Goal: Task Accomplishment & Management: Use online tool/utility

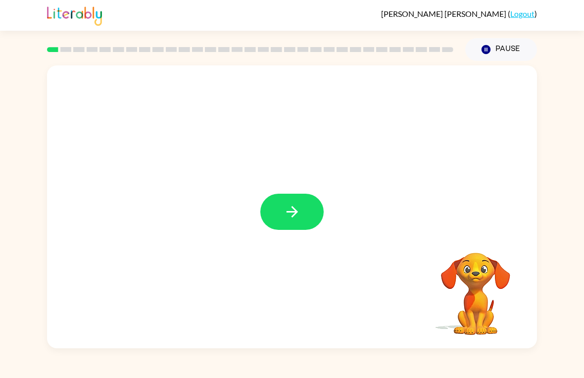
click at [291, 214] on icon "button" at bounding box center [292, 211] width 17 height 17
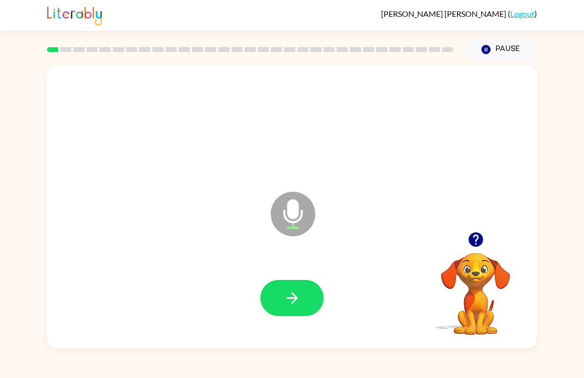
click at [284, 299] on icon "button" at bounding box center [292, 297] width 17 height 17
click at [294, 294] on icon "button" at bounding box center [291, 297] width 11 height 11
click at [297, 302] on icon "button" at bounding box center [292, 297] width 17 height 17
click at [311, 314] on button "button" at bounding box center [292, 298] width 63 height 36
click at [307, 263] on icon "Microphone The Microphone is here when it is your turn to talk" at bounding box center [342, 226] width 149 height 74
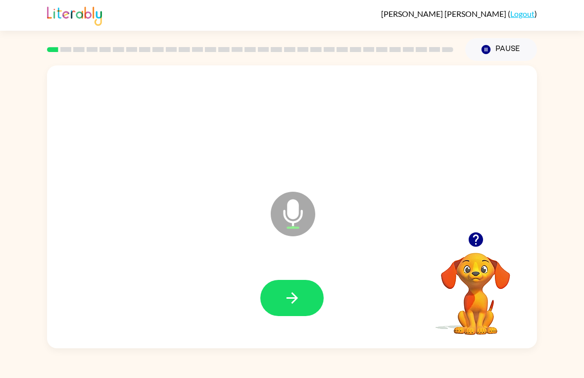
click at [280, 274] on div at bounding box center [292, 298] width 471 height 81
click at [286, 302] on icon "button" at bounding box center [292, 297] width 17 height 17
click at [294, 287] on button "button" at bounding box center [292, 298] width 63 height 36
click at [281, 293] on button "button" at bounding box center [292, 298] width 63 height 36
click at [291, 294] on icon "button" at bounding box center [292, 297] width 17 height 17
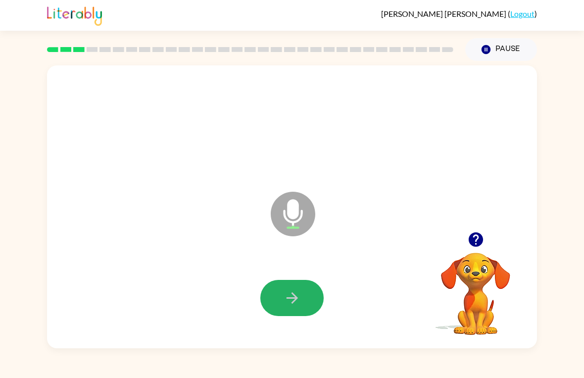
click at [288, 289] on button "button" at bounding box center [292, 298] width 63 height 36
click at [272, 289] on button "button" at bounding box center [292, 298] width 63 height 36
click at [300, 316] on button "button" at bounding box center [292, 298] width 63 height 36
click at [287, 306] on icon "button" at bounding box center [292, 297] width 17 height 17
click at [292, 281] on button "button" at bounding box center [292, 298] width 63 height 36
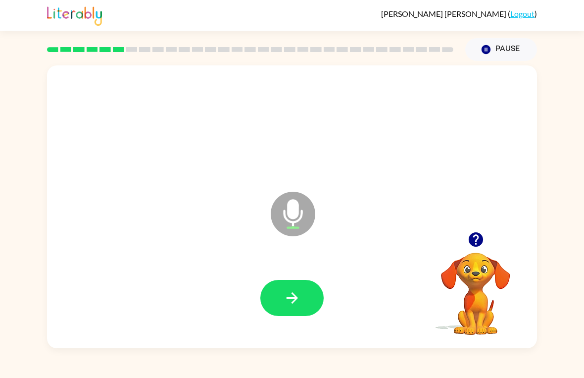
click at [312, 274] on div at bounding box center [292, 298] width 471 height 81
click at [290, 288] on button "button" at bounding box center [292, 298] width 63 height 36
click at [279, 298] on button "button" at bounding box center [292, 298] width 63 height 36
click at [303, 294] on button "button" at bounding box center [292, 298] width 63 height 36
click at [284, 286] on button "button" at bounding box center [292, 298] width 63 height 36
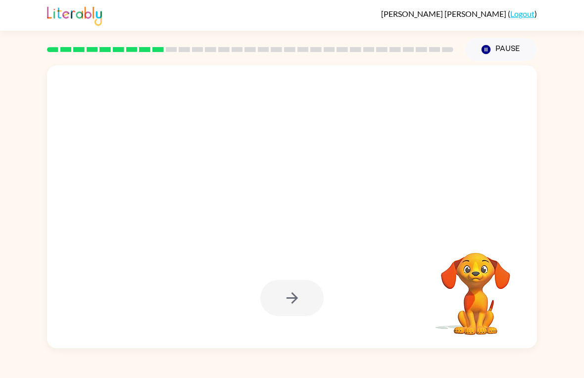
click at [291, 289] on div at bounding box center [292, 298] width 63 height 36
click at [513, 54] on button "Pause Pause" at bounding box center [502, 49] width 72 height 23
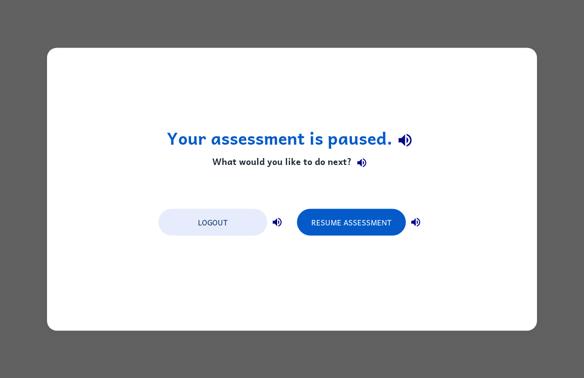
click at [381, 222] on button "Resume Assessment" at bounding box center [351, 222] width 109 height 27
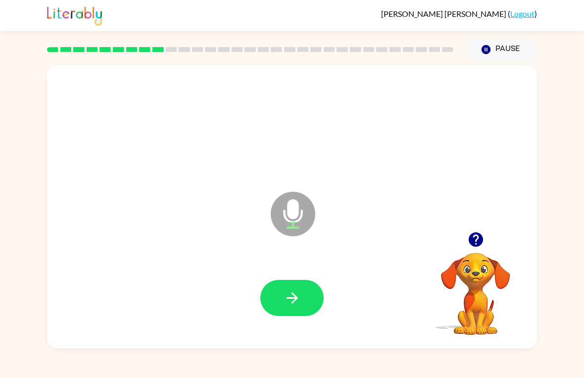
click at [284, 293] on icon "button" at bounding box center [292, 297] width 17 height 17
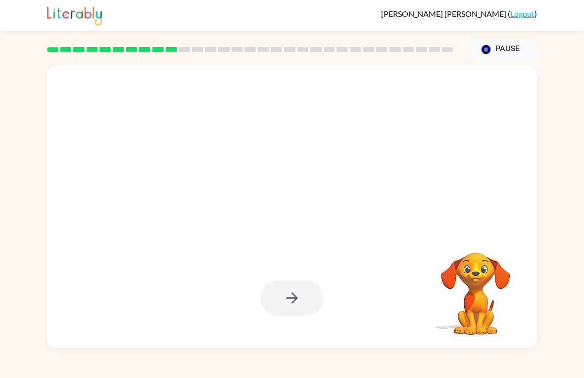
click at [469, 297] on video "Your browser must support playing .mp4 files to use Literably. Please try using…" at bounding box center [475, 286] width 99 height 99
click at [476, 309] on video "Your browser must support playing .mp4 files to use Literably. Please try using…" at bounding box center [475, 286] width 99 height 99
click at [284, 304] on div at bounding box center [292, 298] width 63 height 36
click at [286, 297] on div at bounding box center [292, 298] width 63 height 36
click at [451, 278] on video "Your browser must support playing .mp4 files to use Literably. Please try using…" at bounding box center [475, 286] width 99 height 99
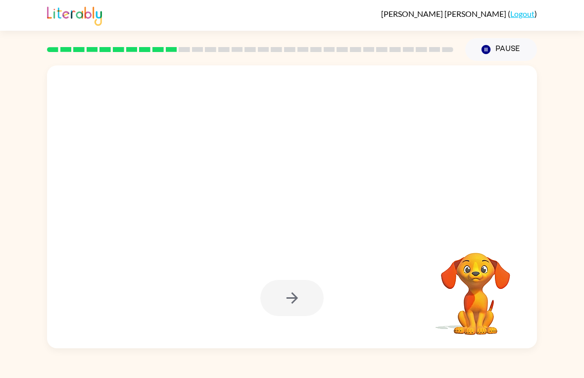
click at [503, 48] on button "Pause Pause" at bounding box center [502, 49] width 72 height 23
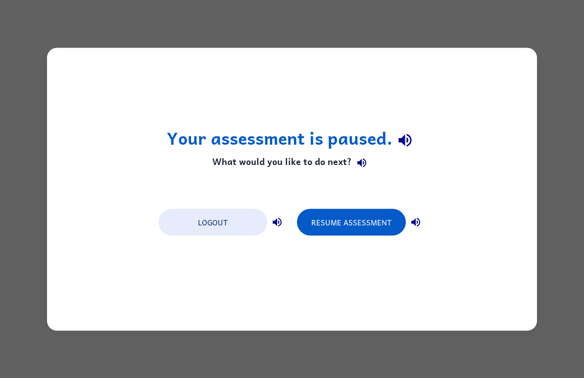
click at [351, 227] on button "Resume Assessment" at bounding box center [351, 222] width 109 height 27
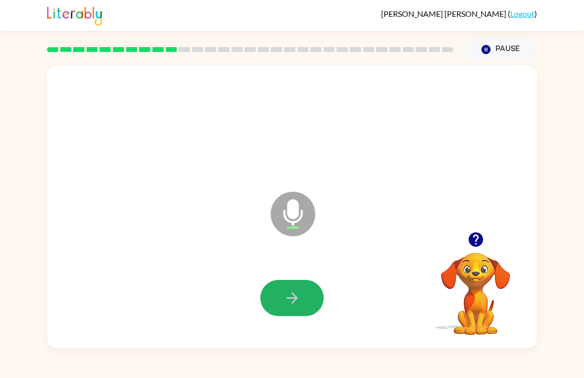
click at [281, 285] on button "button" at bounding box center [292, 298] width 63 height 36
click at [297, 296] on icon "button" at bounding box center [292, 297] width 17 height 17
click at [296, 297] on icon "button" at bounding box center [291, 297] width 11 height 11
click at [290, 288] on button "button" at bounding box center [292, 298] width 63 height 36
click at [308, 287] on button "button" at bounding box center [292, 298] width 63 height 36
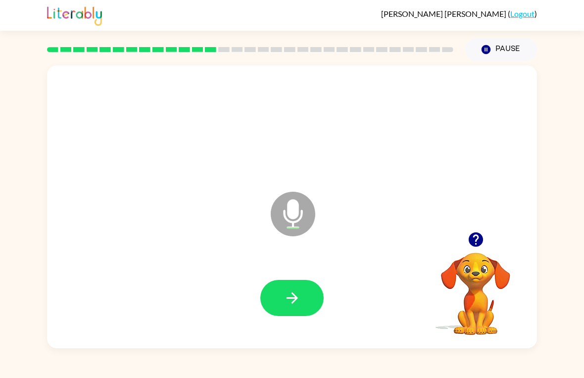
click at [300, 301] on icon "button" at bounding box center [292, 297] width 17 height 17
click at [293, 296] on icon "button" at bounding box center [292, 297] width 17 height 17
click at [287, 290] on icon "button" at bounding box center [292, 297] width 17 height 17
click at [297, 290] on icon "button" at bounding box center [292, 297] width 17 height 17
click at [290, 288] on button "button" at bounding box center [292, 298] width 63 height 36
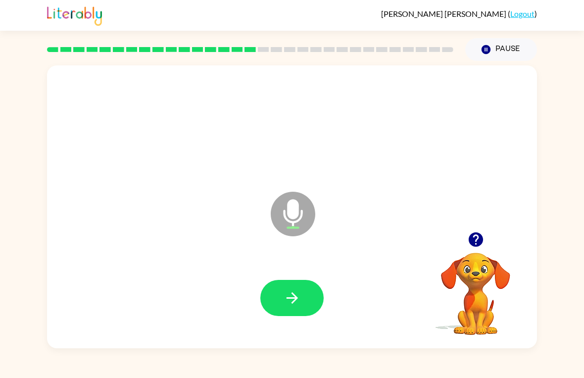
click at [299, 294] on icon "button" at bounding box center [292, 297] width 17 height 17
click at [292, 290] on icon "button" at bounding box center [292, 297] width 17 height 17
click at [310, 289] on button "button" at bounding box center [292, 298] width 63 height 36
click at [292, 288] on button "button" at bounding box center [292, 298] width 63 height 36
click at [291, 288] on button "button" at bounding box center [292, 298] width 63 height 36
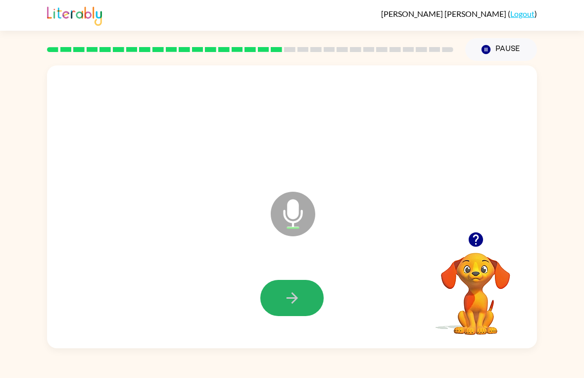
click at [297, 282] on button "button" at bounding box center [292, 298] width 63 height 36
click at [293, 298] on icon "button" at bounding box center [291, 297] width 11 height 11
click at [300, 284] on button "button" at bounding box center [292, 298] width 63 height 36
click at [297, 296] on icon "button" at bounding box center [292, 297] width 17 height 17
click at [276, 290] on button "button" at bounding box center [292, 298] width 63 height 36
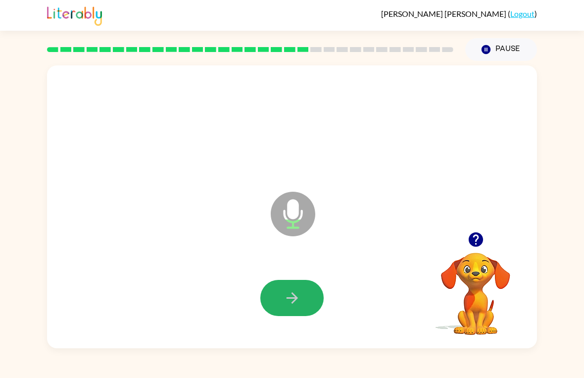
click at [297, 296] on icon "button" at bounding box center [292, 297] width 17 height 17
click at [291, 287] on button "button" at bounding box center [292, 298] width 63 height 36
click at [293, 292] on icon "button" at bounding box center [292, 297] width 17 height 17
click at [303, 278] on div at bounding box center [292, 298] width 471 height 81
click at [303, 310] on button "button" at bounding box center [292, 298] width 63 height 36
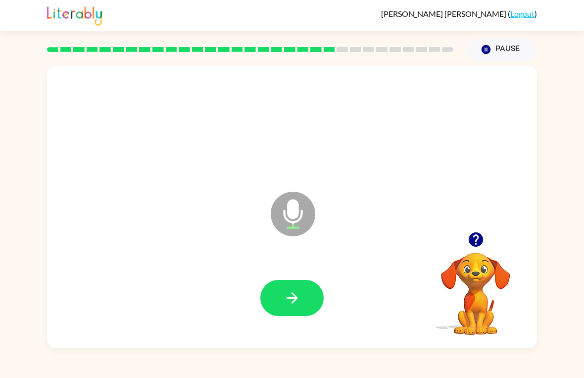
click at [291, 294] on icon "button" at bounding box center [292, 297] width 17 height 17
click at [301, 282] on button "button" at bounding box center [292, 298] width 63 height 36
click at [291, 283] on button "button" at bounding box center [292, 298] width 63 height 36
click at [285, 292] on icon "button" at bounding box center [292, 297] width 17 height 17
click at [303, 281] on button "button" at bounding box center [292, 298] width 63 height 36
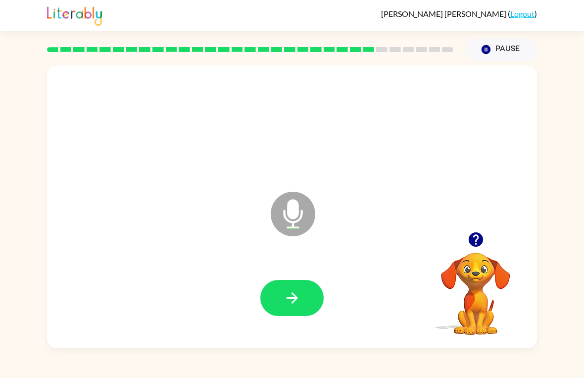
click at [280, 304] on button "button" at bounding box center [292, 298] width 63 height 36
click at [307, 281] on button "button" at bounding box center [292, 298] width 63 height 36
click at [309, 292] on button "button" at bounding box center [292, 298] width 63 height 36
click at [295, 287] on button "button" at bounding box center [292, 298] width 63 height 36
click at [302, 280] on button "button" at bounding box center [292, 298] width 63 height 36
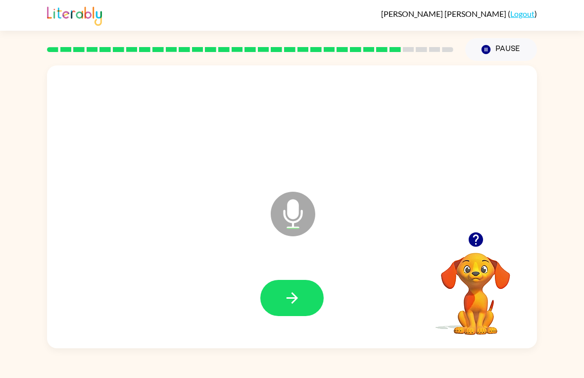
click at [296, 285] on button "button" at bounding box center [292, 298] width 63 height 36
click at [292, 286] on button "button" at bounding box center [292, 298] width 63 height 36
click at [302, 293] on button "button" at bounding box center [292, 298] width 63 height 36
click at [303, 290] on button "button" at bounding box center [292, 298] width 63 height 36
click at [294, 271] on div at bounding box center [292, 298] width 471 height 81
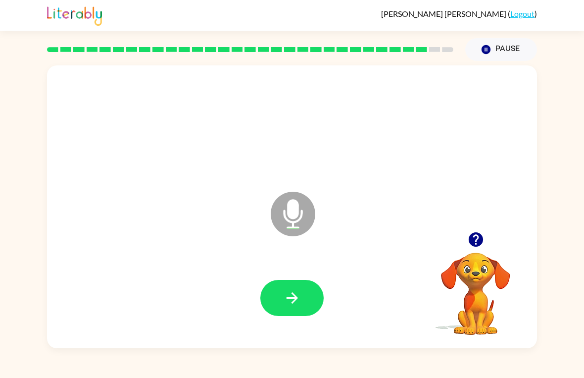
click at [316, 292] on button "button" at bounding box center [292, 298] width 63 height 36
click at [305, 294] on button "button" at bounding box center [292, 298] width 63 height 36
click at [302, 300] on button "button" at bounding box center [292, 298] width 63 height 36
click at [306, 283] on button "button" at bounding box center [292, 298] width 63 height 36
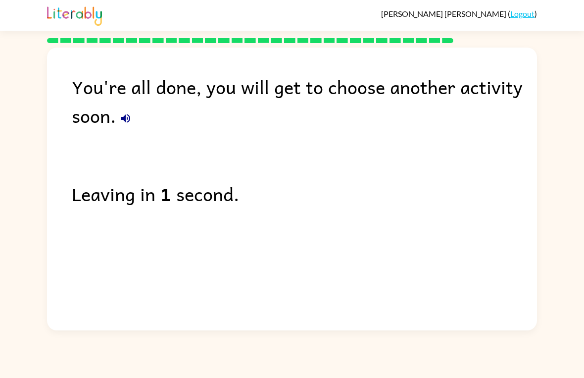
click at [525, 9] on link "Logout" at bounding box center [523, 13] width 24 height 9
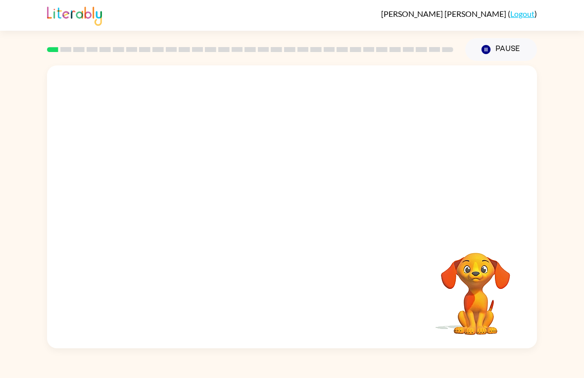
click at [498, 48] on button "Pause Pause" at bounding box center [502, 49] width 72 height 23
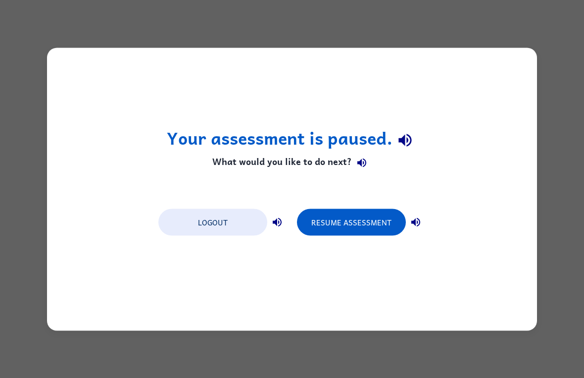
click at [339, 210] on button "Resume Assessment" at bounding box center [351, 222] width 109 height 27
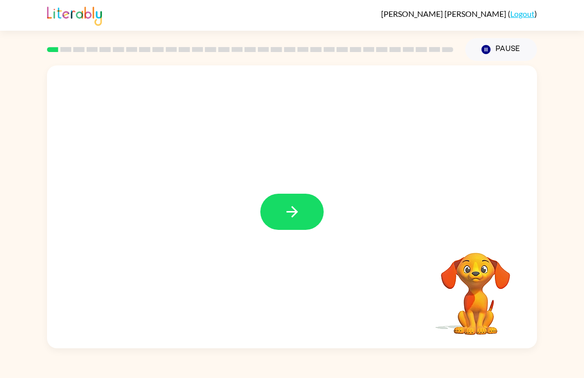
click at [287, 216] on icon "button" at bounding box center [292, 211] width 17 height 17
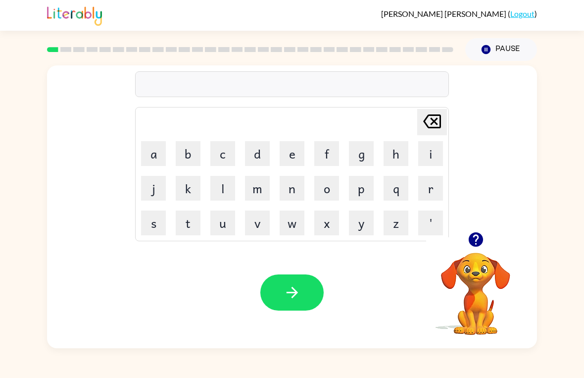
click at [369, 155] on button "g" at bounding box center [361, 153] width 25 height 25
click at [154, 151] on button "a" at bounding box center [153, 153] width 25 height 25
click at [361, 193] on button "p" at bounding box center [361, 188] width 25 height 25
click at [292, 282] on button "button" at bounding box center [292, 292] width 63 height 36
click at [362, 191] on button "p" at bounding box center [361, 188] width 25 height 25
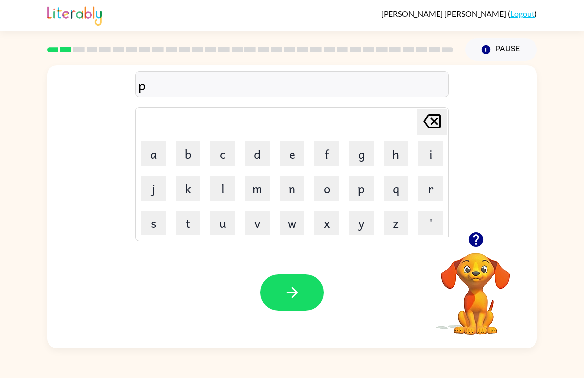
click at [329, 187] on button "o" at bounding box center [326, 188] width 25 height 25
click at [367, 223] on button "y" at bounding box center [361, 222] width 25 height 25
click at [297, 302] on button "button" at bounding box center [292, 292] width 63 height 36
click at [260, 190] on button "m" at bounding box center [257, 188] width 25 height 25
click at [225, 228] on button "u" at bounding box center [222, 222] width 25 height 25
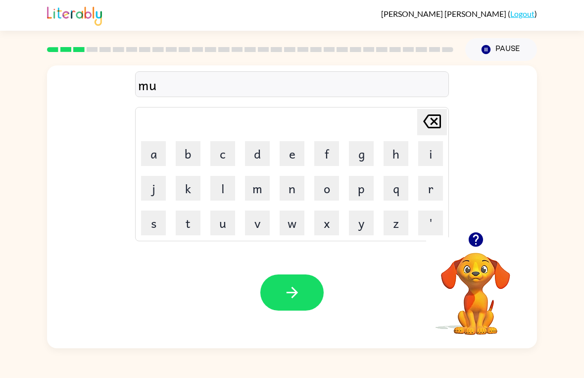
click at [261, 150] on button "d" at bounding box center [257, 153] width 25 height 25
click at [299, 292] on icon "button" at bounding box center [292, 292] width 17 height 17
click at [299, 292] on div at bounding box center [292, 292] width 63 height 36
click at [227, 155] on button "c" at bounding box center [222, 153] width 25 height 25
click at [435, 188] on button "r" at bounding box center [431, 188] width 25 height 25
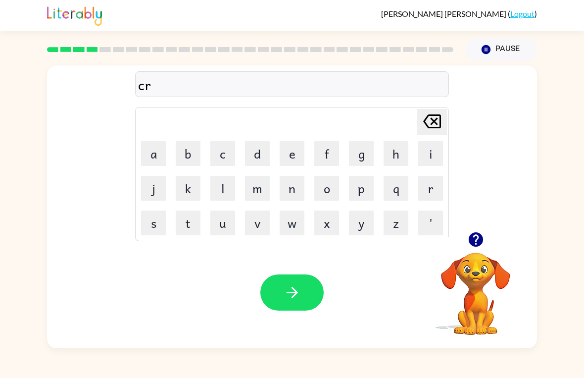
click at [328, 188] on button "o" at bounding box center [326, 188] width 25 height 25
click at [357, 188] on button "p" at bounding box center [361, 188] width 25 height 25
click at [300, 290] on icon "button" at bounding box center [292, 292] width 17 height 17
click at [330, 151] on button "f" at bounding box center [326, 153] width 25 height 25
click at [225, 188] on button "l" at bounding box center [222, 188] width 25 height 25
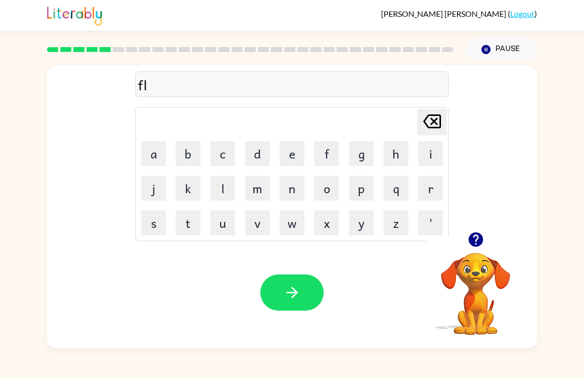
click at [423, 154] on button "i" at bounding box center [431, 153] width 25 height 25
click at [185, 187] on button "k" at bounding box center [188, 188] width 25 height 25
click at [302, 287] on button "button" at bounding box center [292, 292] width 63 height 36
click at [155, 151] on button "a" at bounding box center [153, 153] width 25 height 25
click at [368, 223] on button "y" at bounding box center [361, 222] width 25 height 25
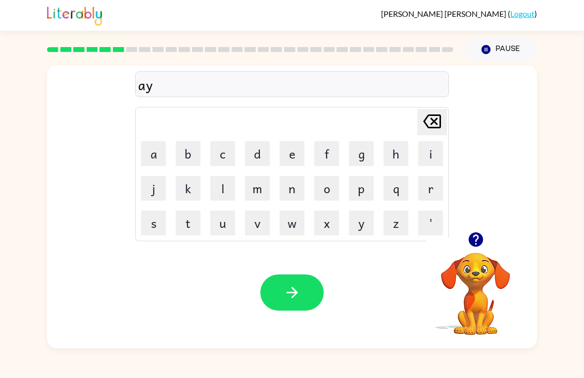
click at [257, 196] on button "m" at bounding box center [257, 188] width 25 height 25
click at [299, 287] on icon "button" at bounding box center [292, 292] width 17 height 17
click at [150, 226] on button "s" at bounding box center [153, 222] width 25 height 25
click at [219, 155] on button "c" at bounding box center [222, 153] width 25 height 25
click at [432, 191] on button "r" at bounding box center [431, 188] width 25 height 25
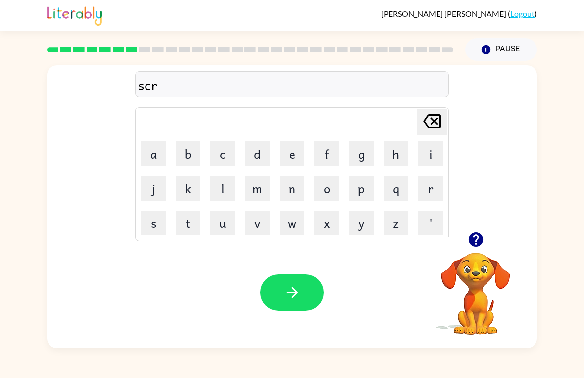
click at [213, 191] on button "l" at bounding box center [222, 188] width 25 height 25
click at [436, 114] on icon "[PERSON_NAME] last character input" at bounding box center [432, 121] width 24 height 24
click at [433, 155] on button "i" at bounding box center [431, 153] width 25 height 25
click at [188, 142] on button "b" at bounding box center [188, 153] width 25 height 25
click at [221, 180] on button "l" at bounding box center [222, 188] width 25 height 25
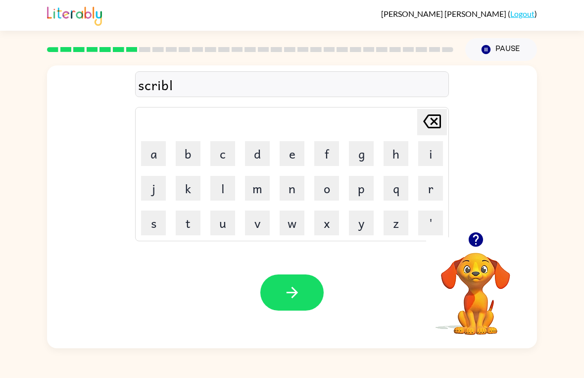
click at [312, 292] on button "button" at bounding box center [292, 292] width 63 height 36
click at [298, 227] on button "w" at bounding box center [292, 222] width 25 height 25
click at [210, 180] on button "l" at bounding box center [222, 188] width 25 height 25
click at [436, 123] on icon at bounding box center [432, 121] width 18 height 14
click at [438, 161] on button "i" at bounding box center [431, 153] width 25 height 25
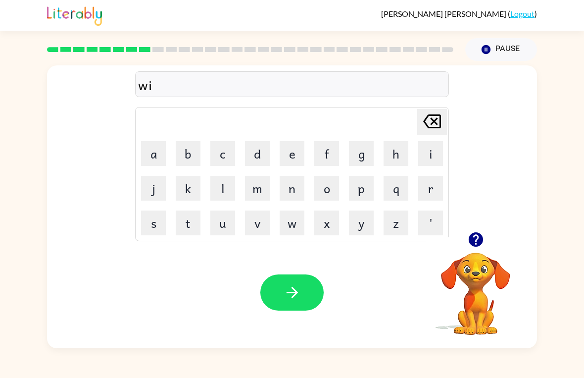
click at [154, 227] on button "s" at bounding box center [153, 222] width 25 height 25
click at [401, 149] on button "h" at bounding box center [396, 153] width 25 height 25
click at [313, 296] on button "button" at bounding box center [292, 292] width 63 height 36
click at [222, 152] on button "c" at bounding box center [222, 153] width 25 height 25
click at [323, 186] on button "o" at bounding box center [326, 188] width 25 height 25
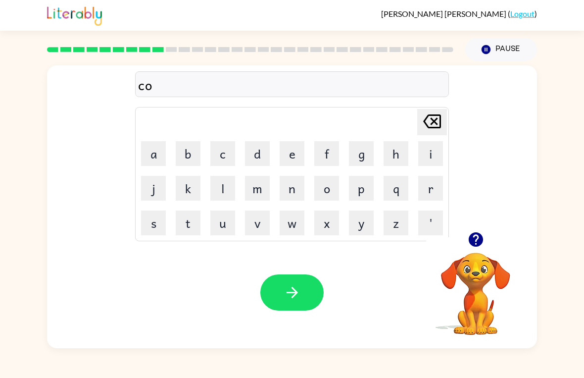
click at [373, 219] on button "y" at bounding box center [361, 222] width 25 height 25
click at [224, 184] on button "l" at bounding box center [222, 188] width 25 height 25
click at [297, 288] on icon "button" at bounding box center [292, 292] width 17 height 17
click at [191, 231] on button "t" at bounding box center [188, 222] width 25 height 25
click at [386, 155] on button "h" at bounding box center [396, 153] width 25 height 25
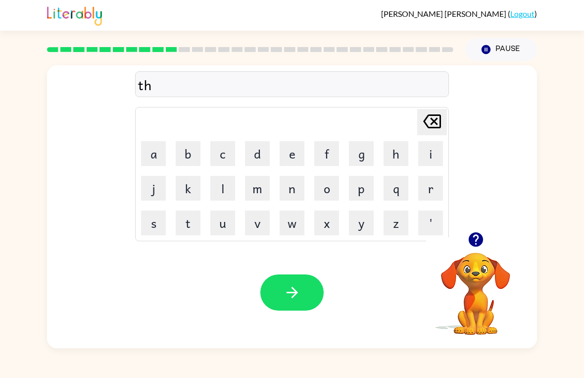
click at [291, 155] on button "e" at bounding box center [292, 153] width 25 height 25
click at [368, 154] on button "g" at bounding box center [361, 153] width 25 height 25
click at [427, 125] on icon at bounding box center [432, 121] width 18 height 14
click at [438, 113] on icon "[PERSON_NAME] last character input" at bounding box center [432, 121] width 24 height 24
click at [427, 152] on button "i" at bounding box center [431, 153] width 25 height 25
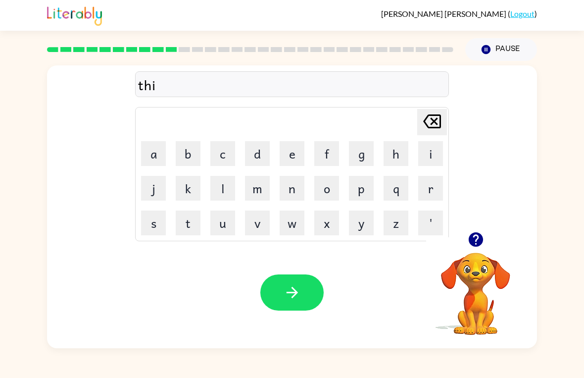
click at [299, 151] on button "e" at bounding box center [292, 153] width 25 height 25
click at [367, 159] on button "g" at bounding box center [361, 153] width 25 height 25
click at [292, 292] on icon "button" at bounding box center [292, 292] width 17 height 17
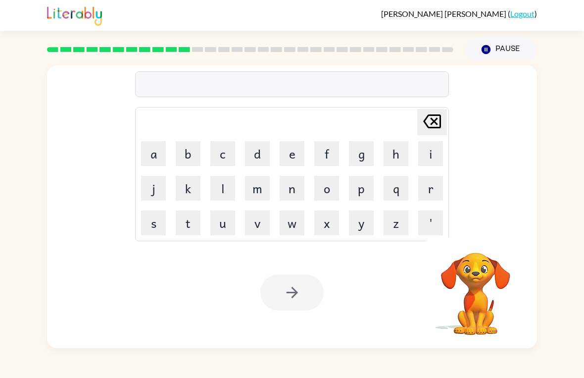
click at [157, 223] on button "s" at bounding box center [153, 222] width 25 height 25
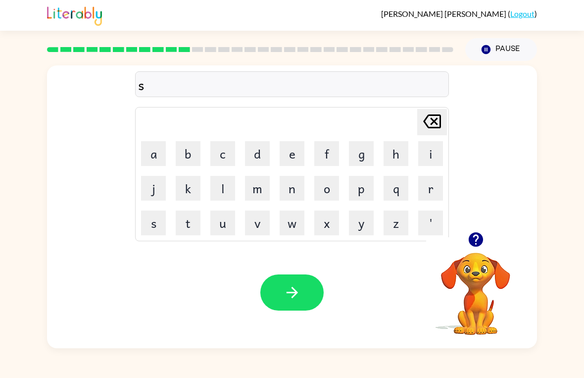
click at [264, 186] on button "m" at bounding box center [257, 188] width 25 height 25
click at [331, 191] on button "o" at bounding box center [326, 188] width 25 height 25
click at [183, 184] on button "k" at bounding box center [188, 188] width 25 height 25
click at [312, 287] on button "button" at bounding box center [292, 292] width 63 height 36
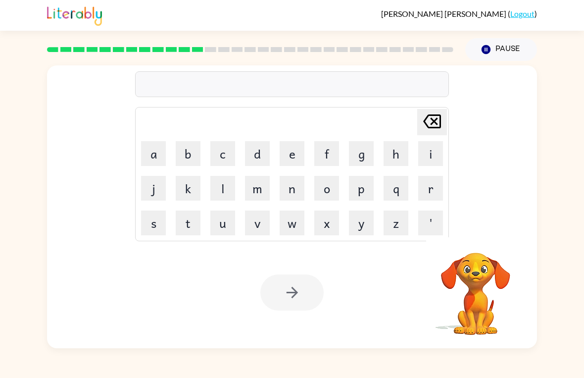
click at [261, 179] on button "m" at bounding box center [257, 188] width 25 height 25
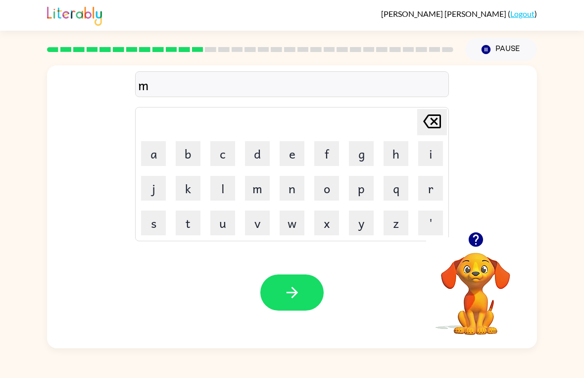
click at [155, 222] on button "s" at bounding box center [153, 222] width 25 height 25
click at [185, 222] on button "t" at bounding box center [188, 222] width 25 height 25
click at [155, 152] on button "a" at bounding box center [153, 153] width 25 height 25
click at [191, 192] on button "k" at bounding box center [188, 188] width 25 height 25
click at [311, 291] on button "button" at bounding box center [292, 292] width 63 height 36
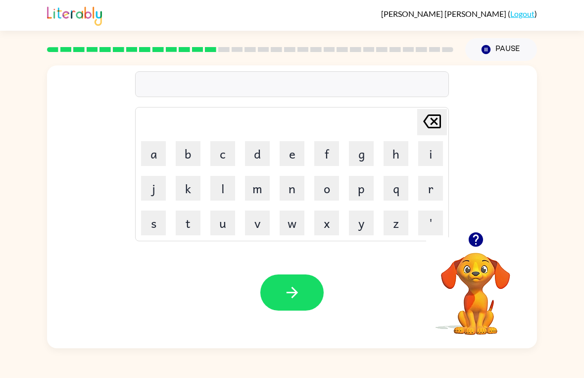
click at [392, 155] on button "h" at bounding box center [396, 153] width 25 height 25
click at [296, 151] on button "e" at bounding box center [292, 153] width 25 height 25
click at [224, 196] on button "l" at bounding box center [222, 188] width 25 height 25
click at [370, 198] on button "p" at bounding box center [361, 188] width 25 height 25
click at [421, 152] on button "i" at bounding box center [431, 153] width 25 height 25
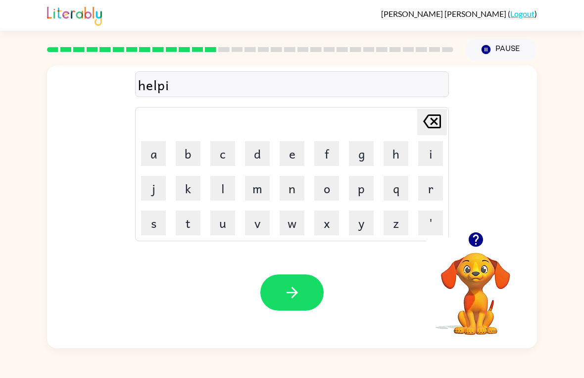
click at [430, 117] on icon "[PERSON_NAME] last character input" at bounding box center [432, 121] width 24 height 24
click at [434, 153] on button "i" at bounding box center [431, 153] width 25 height 25
click at [399, 154] on button "h" at bounding box center [396, 153] width 25 height 25
click at [294, 297] on icon "button" at bounding box center [292, 292] width 17 height 17
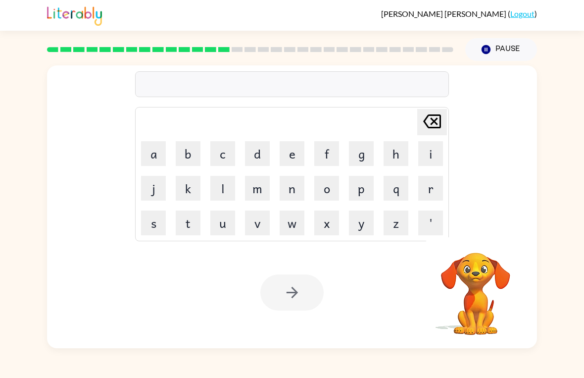
click at [158, 224] on button "s" at bounding box center [153, 222] width 25 height 25
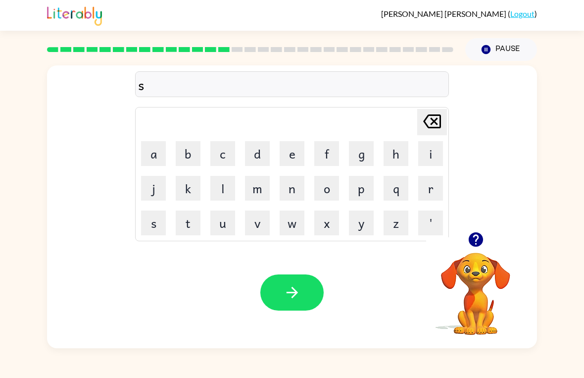
click at [195, 215] on button "t" at bounding box center [188, 222] width 25 height 25
click at [231, 227] on button "u" at bounding box center [222, 222] width 25 height 25
click at [261, 157] on button "d" at bounding box center [257, 153] width 25 height 25
click at [430, 150] on button "i" at bounding box center [431, 153] width 25 height 25
click at [264, 149] on button "d" at bounding box center [257, 153] width 25 height 25
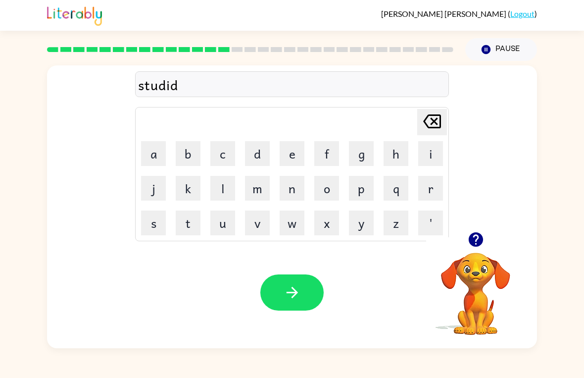
click at [443, 154] on button "i" at bounding box center [431, 153] width 25 height 25
click at [262, 163] on button "d" at bounding box center [257, 153] width 25 height 25
click at [427, 105] on div "studidid [PERSON_NAME] last character input a b c d e f g h i j k l m n o p q r…" at bounding box center [292, 148] width 314 height 185
click at [442, 126] on icon "[PERSON_NAME] last character input" at bounding box center [432, 121] width 24 height 24
click at [434, 119] on icon "[PERSON_NAME] last character input" at bounding box center [432, 121] width 24 height 24
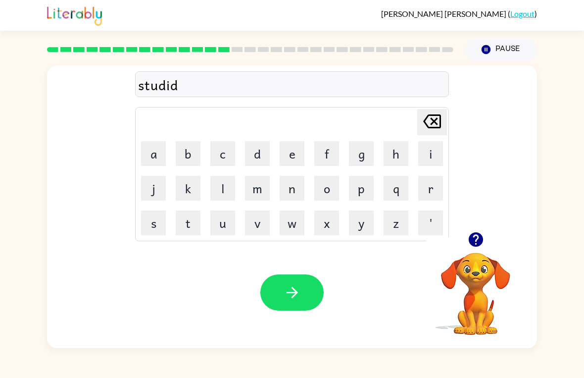
click at [285, 292] on icon "button" at bounding box center [292, 292] width 17 height 17
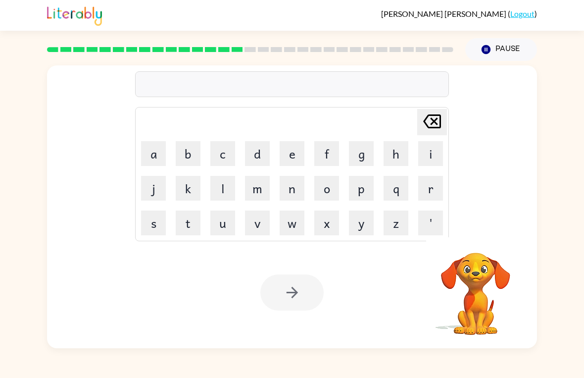
click at [158, 230] on button "s" at bounding box center [153, 222] width 25 height 25
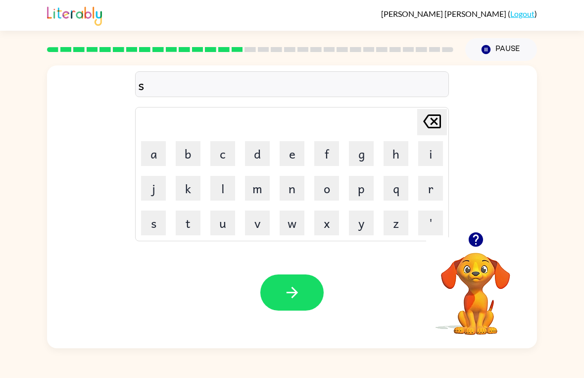
click at [189, 224] on button "t" at bounding box center [188, 222] width 25 height 25
click at [157, 151] on button "a" at bounding box center [153, 153] width 25 height 25
click at [436, 186] on button "r" at bounding box center [431, 188] width 25 height 25
click at [295, 276] on button "button" at bounding box center [292, 292] width 63 height 36
click at [225, 187] on button "l" at bounding box center [222, 188] width 25 height 25
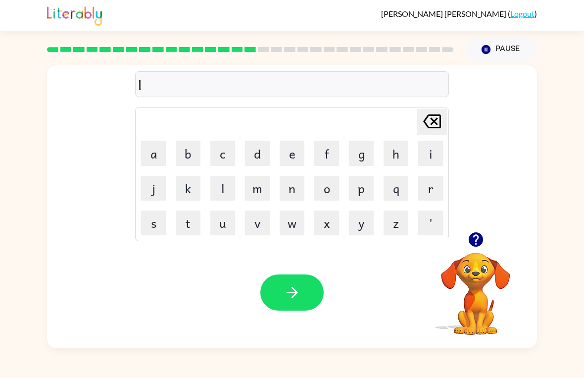
click at [429, 154] on button "i" at bounding box center [431, 153] width 25 height 25
click at [194, 223] on button "t" at bounding box center [188, 222] width 25 height 25
click at [297, 289] on icon "button" at bounding box center [292, 292] width 17 height 17
click at [504, 44] on button "Pause Pause" at bounding box center [502, 49] width 72 height 23
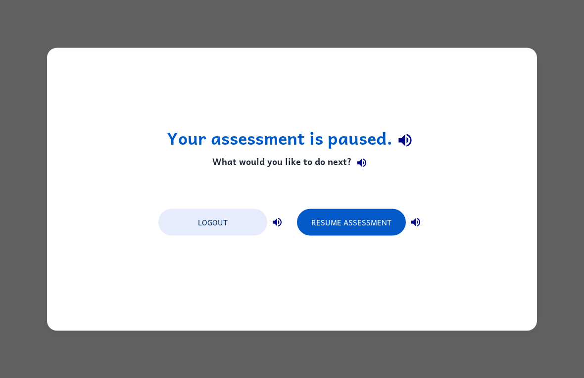
click at [360, 226] on button "Resume Assessment" at bounding box center [351, 222] width 109 height 27
click at [377, 216] on button "Resume Assessment" at bounding box center [351, 222] width 109 height 27
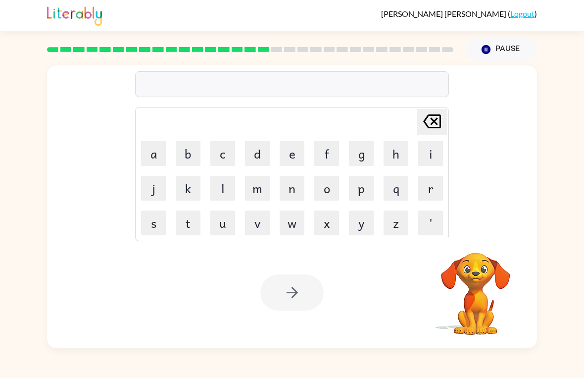
click at [156, 223] on button "s" at bounding box center [153, 222] width 25 height 25
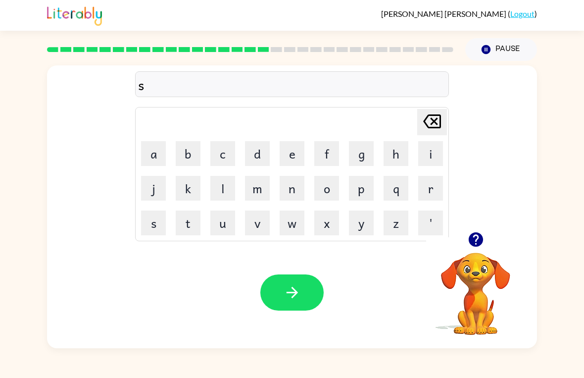
click at [301, 227] on button "w" at bounding box center [292, 222] width 25 height 25
click at [434, 152] on button "i" at bounding box center [431, 153] width 25 height 25
click at [196, 228] on button "t" at bounding box center [188, 222] width 25 height 25
click at [408, 158] on button "h" at bounding box center [396, 153] width 25 height 25
click at [308, 290] on button "button" at bounding box center [292, 292] width 63 height 36
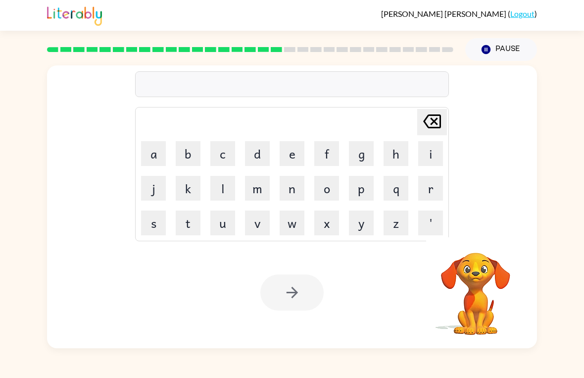
click at [150, 214] on button "s" at bounding box center [153, 222] width 25 height 25
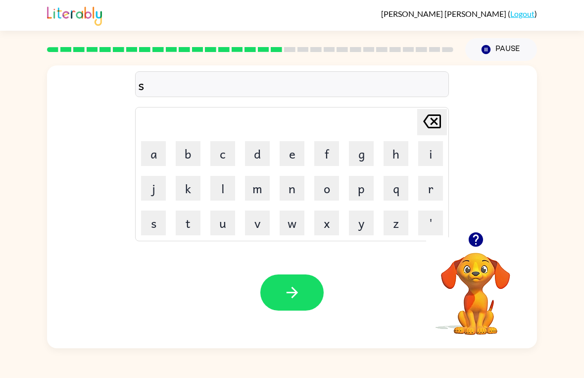
click at [433, 191] on button "r" at bounding box center [431, 188] width 25 height 25
click at [197, 221] on button "t" at bounding box center [188, 222] width 25 height 25
click at [304, 293] on button "button" at bounding box center [292, 292] width 63 height 36
click at [152, 192] on button "j" at bounding box center [153, 188] width 25 height 25
click at [339, 190] on button "o" at bounding box center [326, 188] width 25 height 25
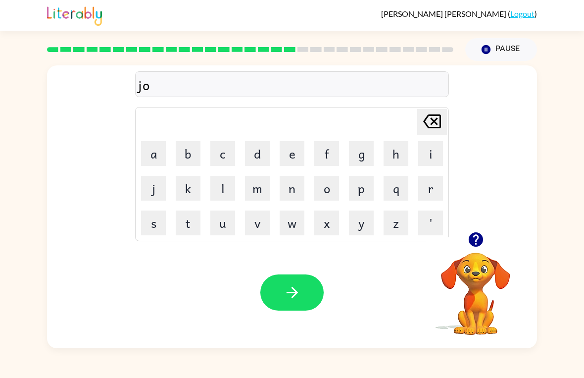
click at [187, 151] on button "b" at bounding box center [188, 153] width 25 height 25
click at [290, 282] on button "button" at bounding box center [292, 292] width 63 height 36
click at [195, 159] on button "b" at bounding box center [188, 153] width 25 height 25
click at [331, 194] on button "o" at bounding box center [326, 188] width 25 height 25
click at [336, 224] on button "x" at bounding box center [326, 222] width 25 height 25
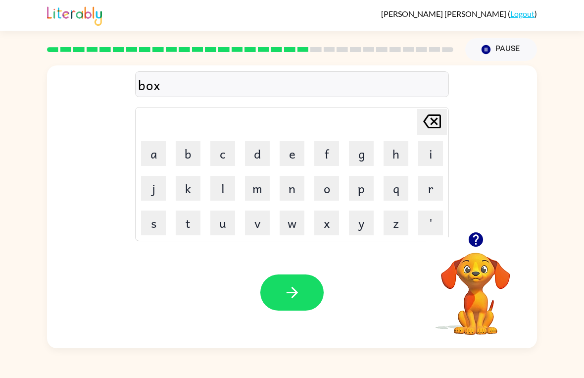
click at [440, 144] on button "i" at bounding box center [431, 153] width 25 height 25
click at [146, 214] on button "s" at bounding box center [153, 222] width 25 height 25
click at [299, 288] on icon "button" at bounding box center [292, 292] width 17 height 17
click at [267, 148] on button "d" at bounding box center [257, 153] width 25 height 25
click at [434, 151] on button "i" at bounding box center [431, 153] width 25 height 25
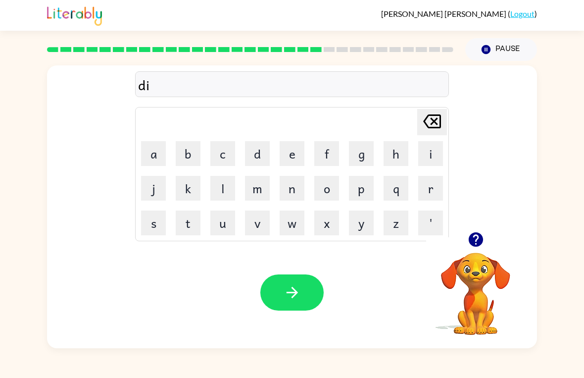
click at [369, 226] on button "y" at bounding box center [361, 222] width 25 height 25
click at [264, 218] on button "v" at bounding box center [257, 222] width 25 height 25
click at [298, 286] on icon "button" at bounding box center [292, 292] width 17 height 17
click at [427, 188] on button "r" at bounding box center [431, 188] width 25 height 25
click at [332, 191] on button "o" at bounding box center [326, 188] width 25 height 25
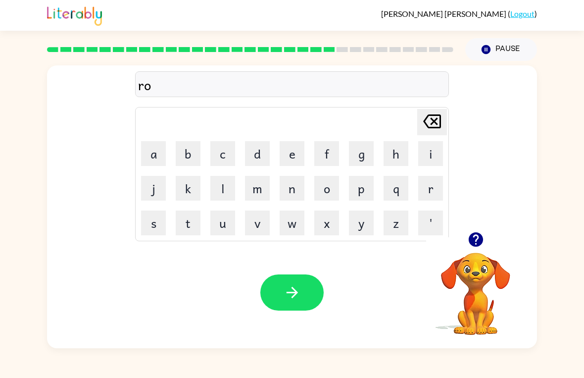
click at [266, 148] on button "d" at bounding box center [257, 153] width 25 height 25
click at [288, 223] on button "w" at bounding box center [292, 222] width 25 height 25
click at [154, 156] on button "a" at bounding box center [153, 153] width 25 height 25
click at [361, 220] on button "y" at bounding box center [361, 222] width 25 height 25
click at [276, 285] on button "button" at bounding box center [292, 292] width 63 height 36
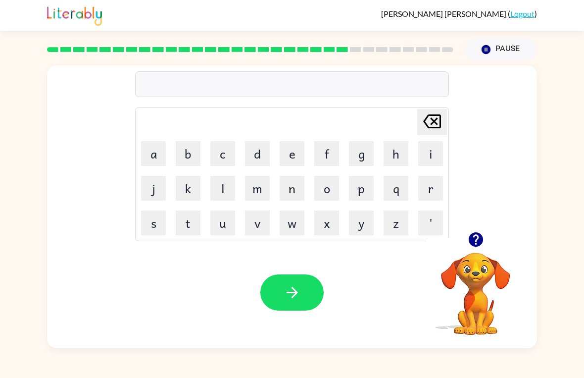
click at [153, 227] on button "s" at bounding box center [153, 222] width 25 height 25
click at [429, 147] on button "i" at bounding box center [431, 153] width 25 height 25
click at [264, 226] on button "v" at bounding box center [257, 222] width 25 height 25
click at [430, 184] on button "r" at bounding box center [431, 188] width 25 height 25
click at [282, 275] on button "button" at bounding box center [292, 292] width 63 height 36
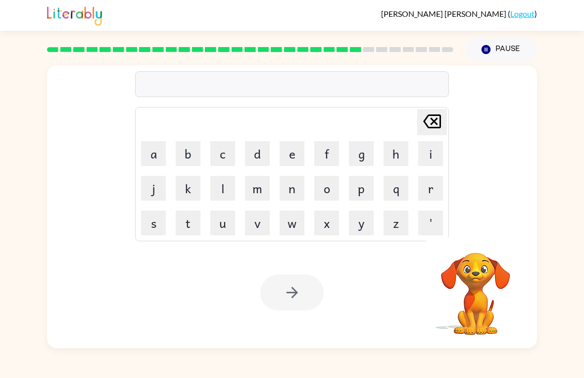
click at [151, 212] on button "s" at bounding box center [153, 222] width 25 height 25
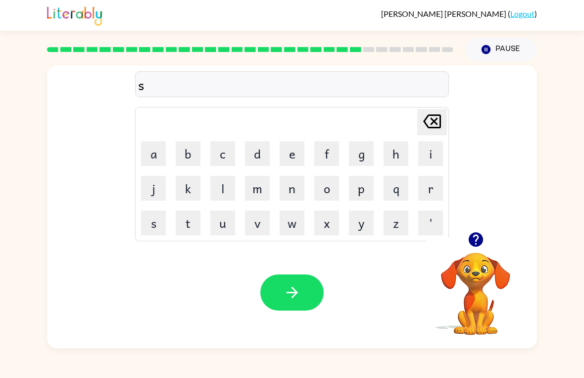
click at [153, 155] on button "a" at bounding box center [153, 153] width 25 height 25
click at [190, 191] on button "k" at bounding box center [188, 188] width 25 height 25
click at [296, 293] on icon "button" at bounding box center [291, 292] width 11 height 11
click at [143, 221] on button "s" at bounding box center [153, 222] width 25 height 25
click at [222, 225] on button "u" at bounding box center [222, 222] width 25 height 25
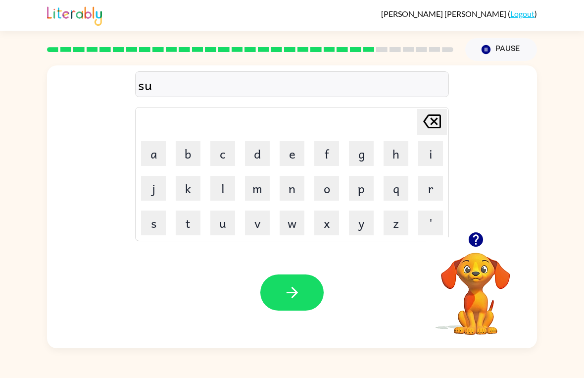
click at [291, 190] on button "n" at bounding box center [292, 188] width 25 height 25
click at [230, 179] on button "l" at bounding box center [222, 188] width 25 height 25
click at [434, 154] on button "i" at bounding box center [431, 153] width 25 height 25
click at [196, 220] on button "t" at bounding box center [188, 222] width 25 height 25
click at [297, 302] on button "button" at bounding box center [292, 292] width 63 height 36
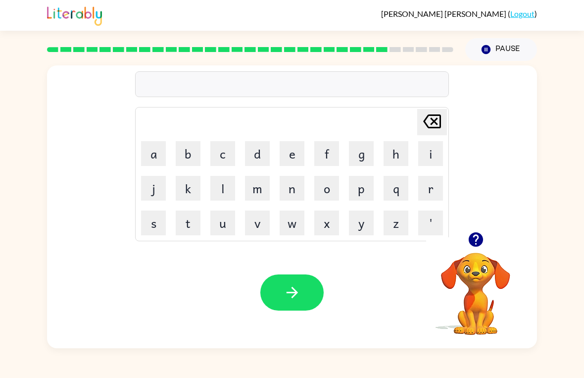
click at [429, 190] on button "r" at bounding box center [431, 188] width 25 height 25
click at [156, 151] on button "a" at bounding box center [153, 153] width 25 height 25
click at [187, 182] on button "k" at bounding box center [188, 188] width 25 height 25
click at [292, 287] on icon "button" at bounding box center [292, 292] width 17 height 17
click at [189, 153] on button "b" at bounding box center [188, 153] width 25 height 25
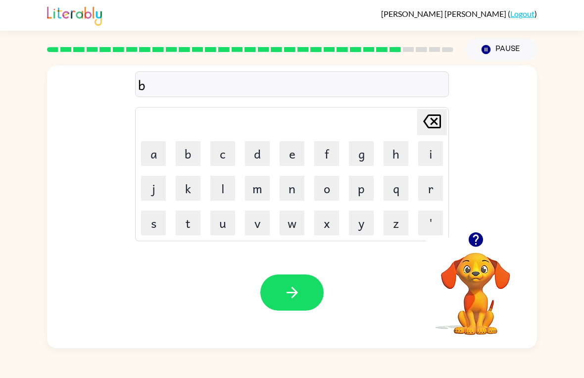
click at [294, 153] on button "e" at bounding box center [292, 153] width 25 height 25
click at [371, 226] on button "y" at bounding box center [361, 222] width 25 height 25
click at [260, 153] on button "d" at bounding box center [257, 153] width 25 height 25
click at [317, 302] on button "button" at bounding box center [292, 292] width 63 height 36
click at [196, 213] on button "t" at bounding box center [188, 222] width 25 height 25
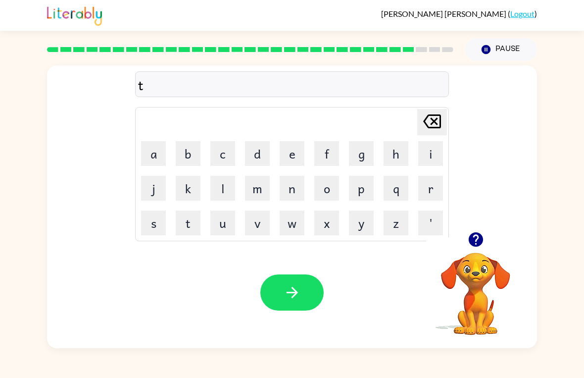
click at [396, 142] on button "h" at bounding box center [396, 153] width 25 height 25
click at [149, 150] on button "a" at bounding box center [153, 153] width 25 height 25
click at [185, 213] on button "t" at bounding box center [188, 222] width 25 height 25
click at [305, 287] on button "button" at bounding box center [292, 292] width 63 height 36
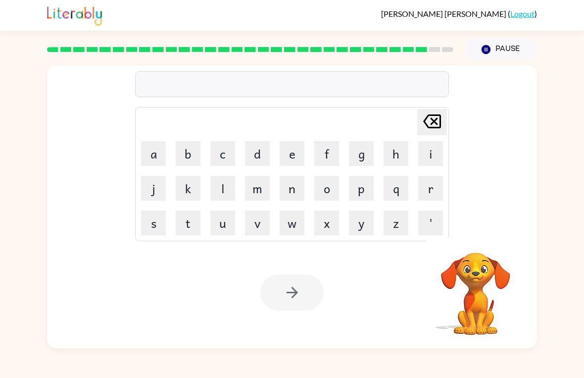
click at [150, 220] on button "s" at bounding box center [153, 222] width 25 height 25
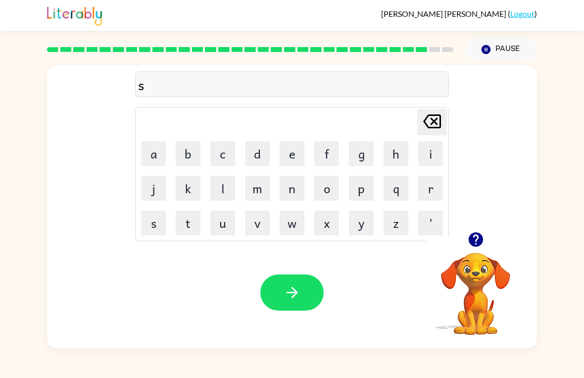
click at [435, 156] on button "i" at bounding box center [431, 153] width 25 height 25
click at [232, 180] on button "l" at bounding box center [222, 188] width 25 height 25
click at [196, 196] on button "k" at bounding box center [188, 188] width 25 height 25
click at [305, 293] on button "button" at bounding box center [292, 292] width 63 height 36
click at [441, 191] on button "r" at bounding box center [431, 188] width 25 height 25
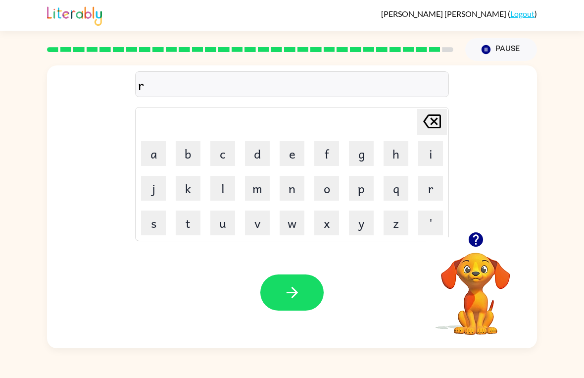
click at [219, 224] on button "u" at bounding box center [222, 222] width 25 height 25
click at [223, 182] on button "l" at bounding box center [222, 188] width 25 height 25
click at [295, 304] on button "button" at bounding box center [292, 292] width 63 height 36
